Goal: Navigation & Orientation: Find specific page/section

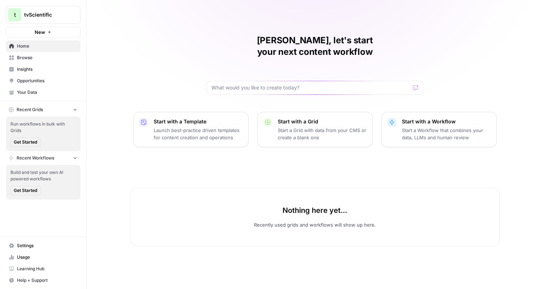
click at [53, 59] on span "Browse" at bounding box center [47, 57] width 60 height 6
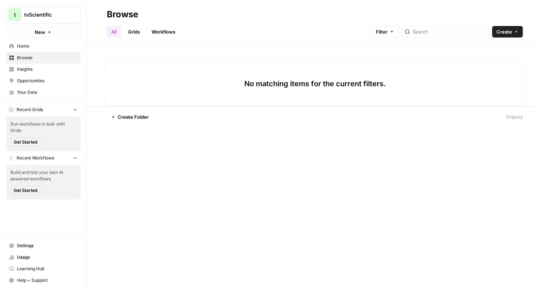
click at [61, 69] on span "Insights" at bounding box center [47, 69] width 60 height 6
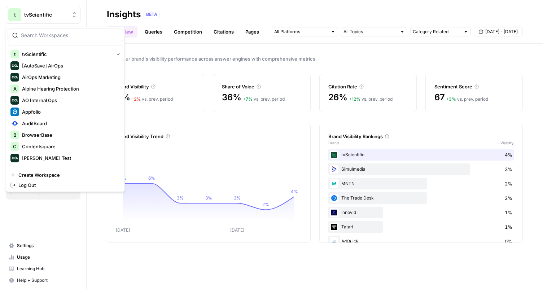
click at [49, 13] on span "tvScientific" at bounding box center [46, 14] width 44 height 7
click at [44, 120] on span "AuditBoard" at bounding box center [69, 123] width 95 height 7
